Goal: Communication & Community: Share content

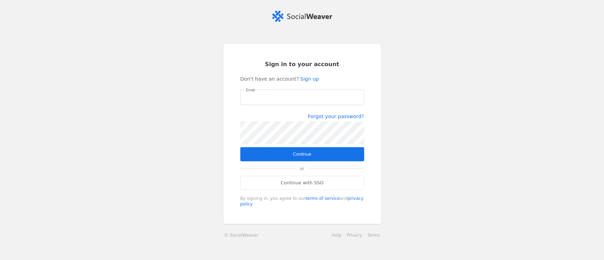
type input "[EMAIL_ADDRESS][DOMAIN_NAME]"
click at [319, 155] on span "submit" at bounding box center [302, 154] width 124 height 14
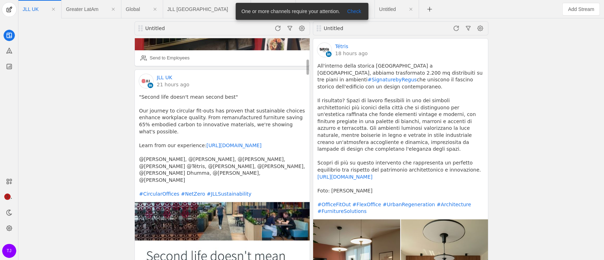
scroll to position [377, 0]
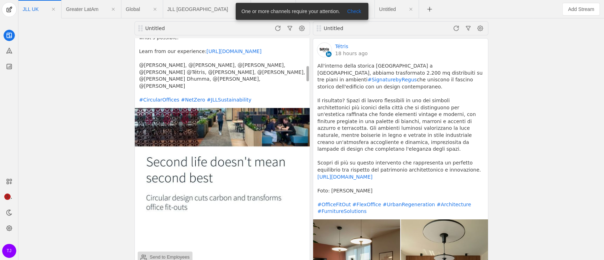
click at [157, 254] on div "Send to Employees" at bounding box center [170, 257] width 40 height 7
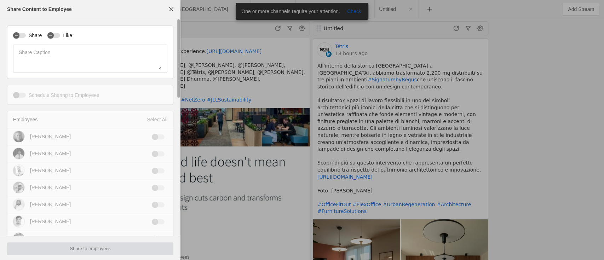
type input "New Zealand Standard Time NZST"
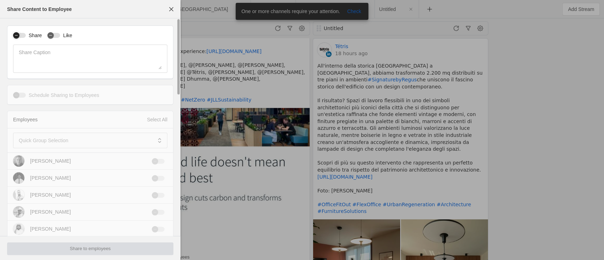
click at [23, 34] on div "button" at bounding box center [19, 35] width 13 height 5
click at [52, 34] on div "button" at bounding box center [50, 35] width 6 height 6
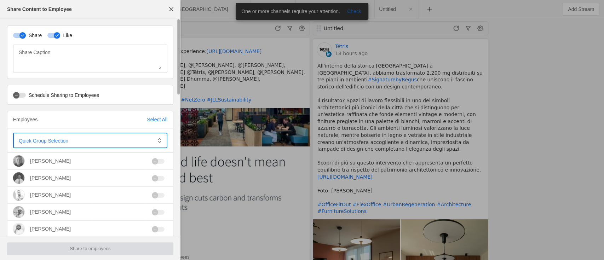
click at [121, 137] on span at bounding box center [85, 140] width 133 height 7
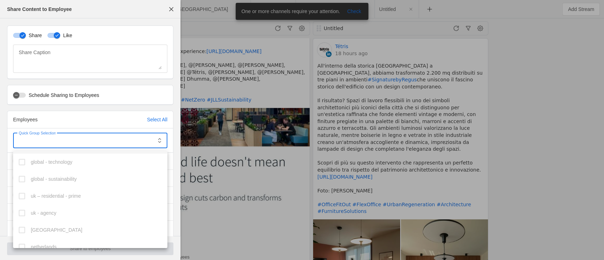
scroll to position [173, 0]
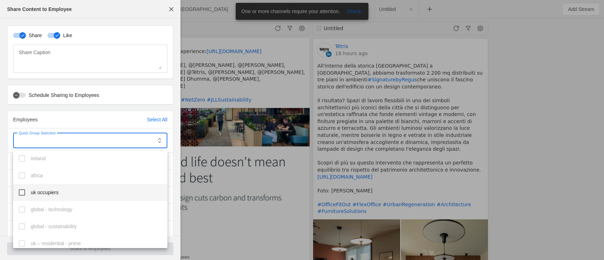
click at [23, 192] on mat-pseudo-checkbox at bounding box center [22, 192] width 6 height 6
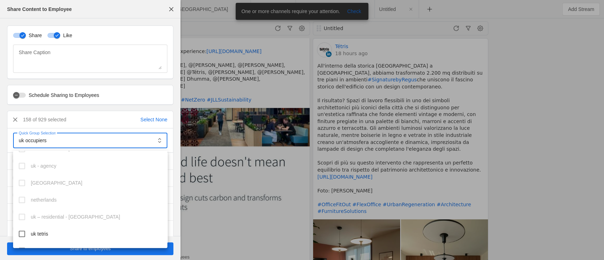
scroll to position [315, 0]
click at [20, 186] on mat-pseudo-checkbox at bounding box center [22, 187] width 6 height 6
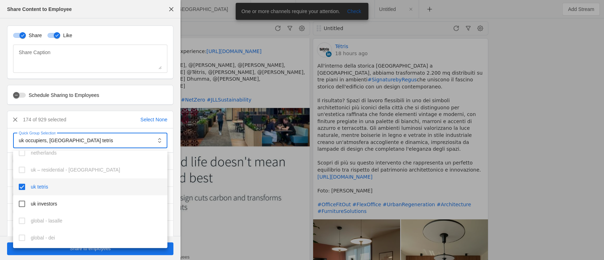
click at [177, 191] on div at bounding box center [302, 130] width 604 height 260
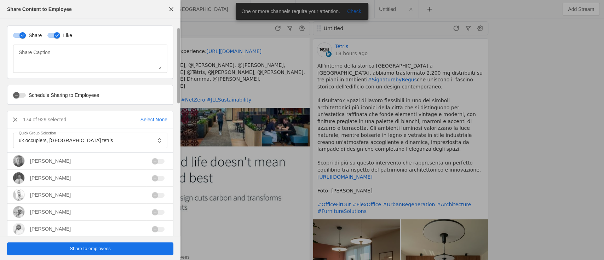
scroll to position [47, 0]
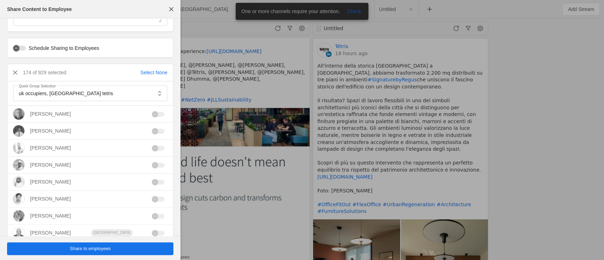
click at [87, 249] on span "Share to employees" at bounding box center [90, 248] width 41 height 7
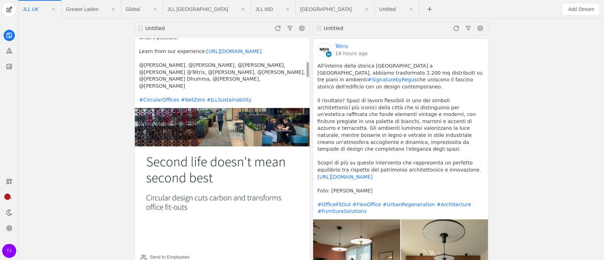
scroll to position [189, 0]
